Goal: Task Accomplishment & Management: Use online tool/utility

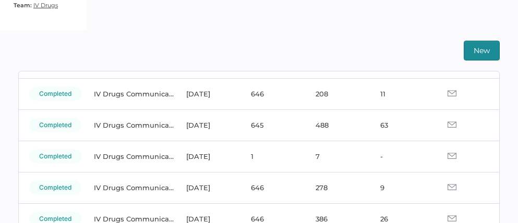
scroll to position [213, 0]
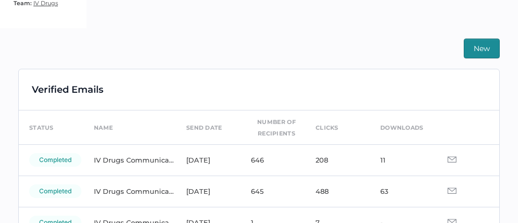
scroll to position [4, 0]
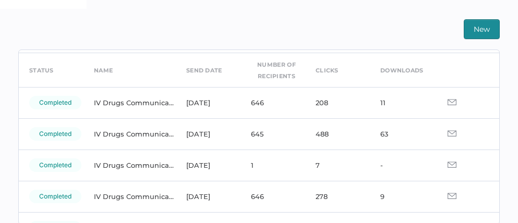
scroll to position [40, 0]
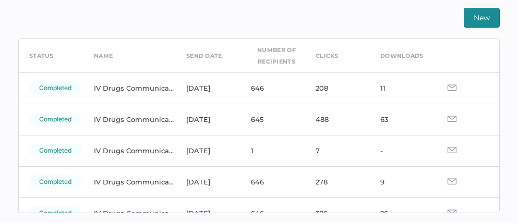
scroll to position [44, 0]
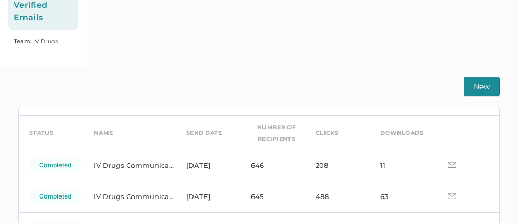
scroll to position [32, 0]
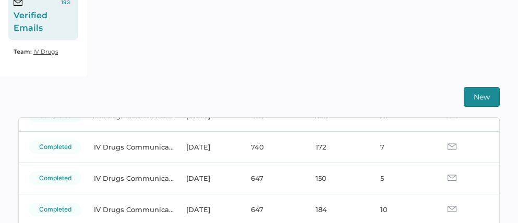
scroll to position [263, 0]
